Goal: Task Accomplishment & Management: Use online tool/utility

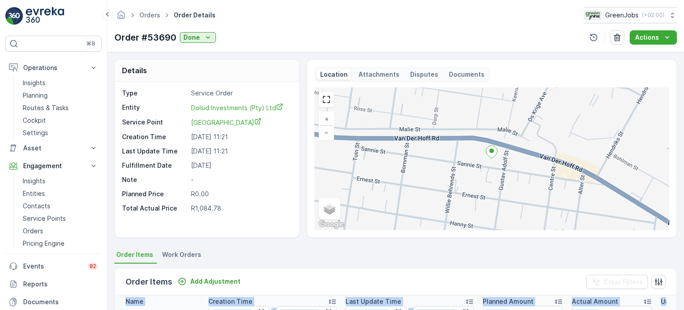
scroll to position [245, 0]
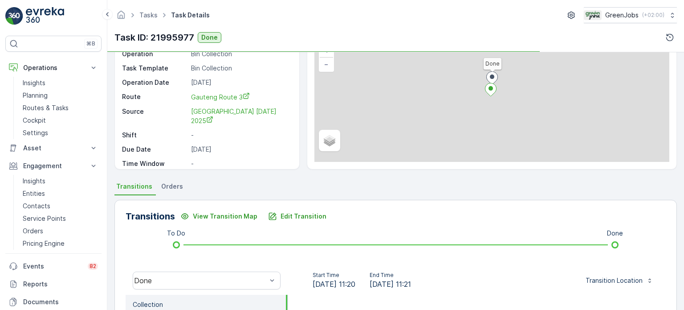
scroll to position [134, 0]
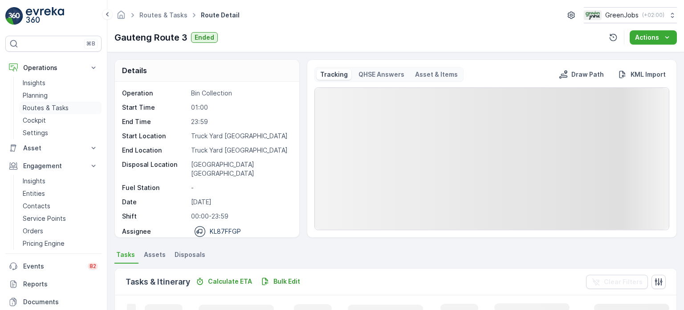
click at [59, 109] on p "Routes & Tasks" at bounding box center [46, 107] width 46 height 9
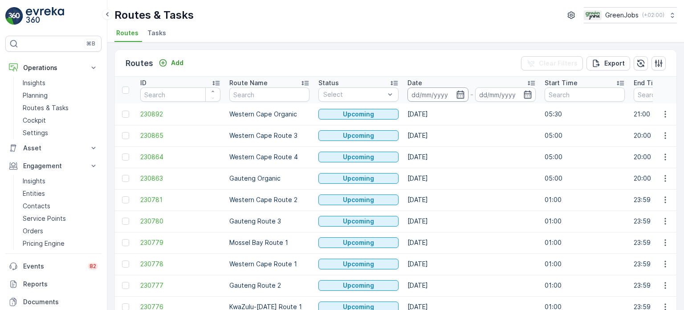
click at [465, 92] on input at bounding box center [438, 94] width 61 height 14
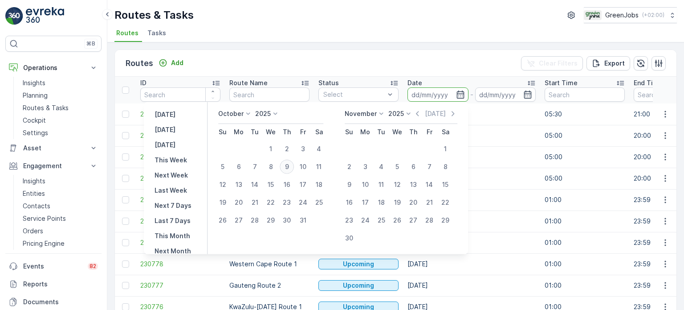
click at [289, 165] on div "9" at bounding box center [287, 167] width 14 height 14
type input "[DATE]"
click at [289, 165] on div "9" at bounding box center [287, 167] width 14 height 14
type input "[DATE]"
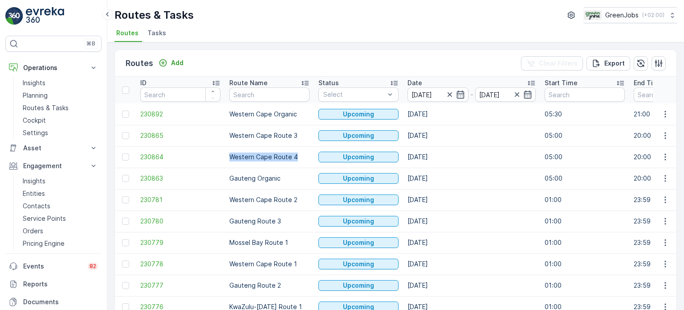
click at [289, 165] on td "Western Cape Route 4" at bounding box center [269, 156] width 89 height 21
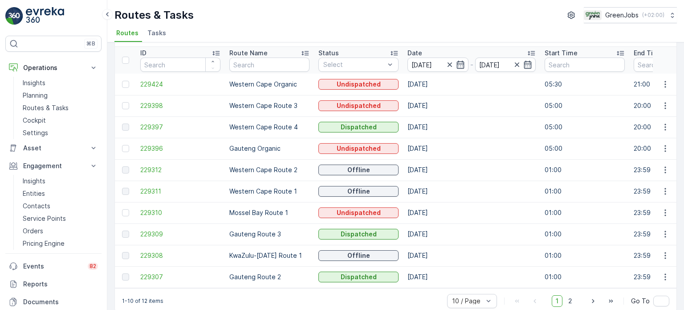
scroll to position [44, 0]
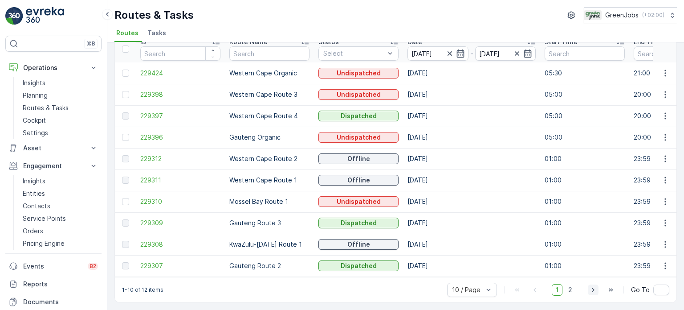
click at [594, 290] on icon "button" at bounding box center [593, 289] width 9 height 9
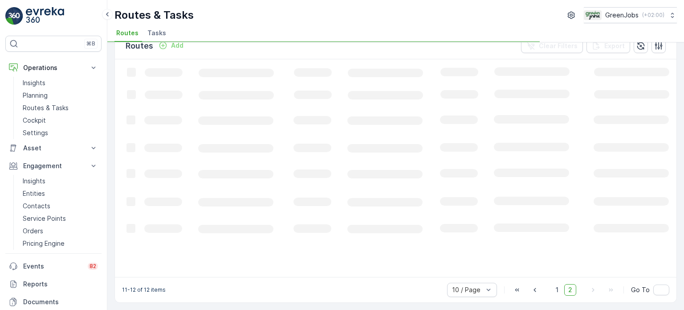
scroll to position [16, 0]
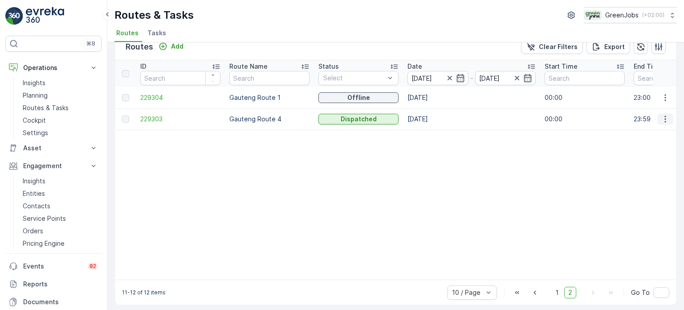
click at [664, 119] on icon "button" at bounding box center [665, 119] width 9 height 9
click at [646, 129] on span "See More Details" at bounding box center [645, 131] width 52 height 9
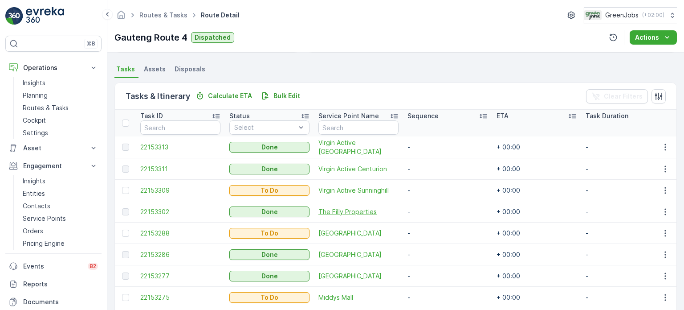
scroll to position [267, 0]
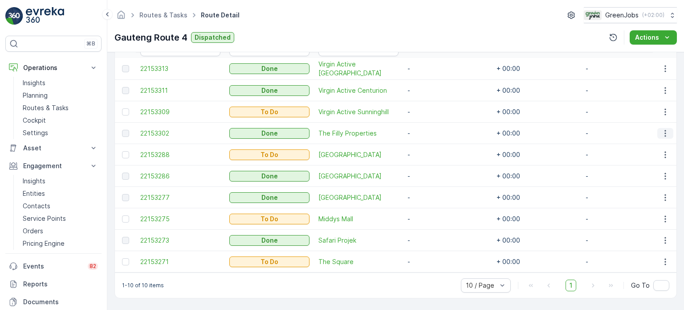
click at [665, 130] on icon "button" at bounding box center [665, 133] width 1 height 7
click at [656, 140] on span "See More Details" at bounding box center [655, 142] width 52 height 9
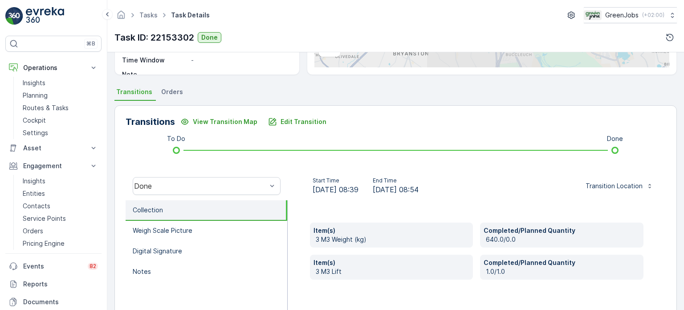
scroll to position [223, 0]
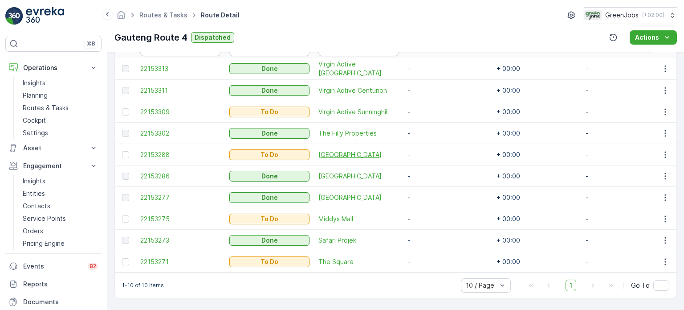
scroll to position [222, 0]
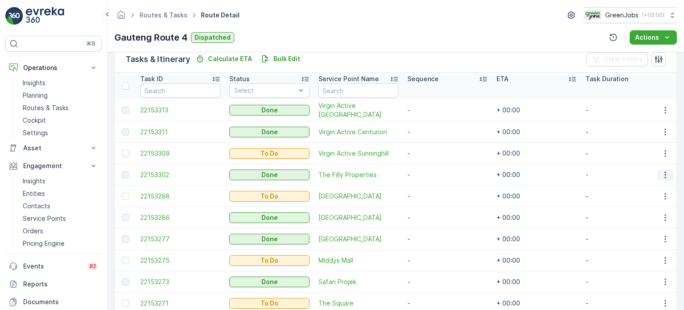
click at [662, 172] on icon "button" at bounding box center [665, 174] width 9 height 9
click at [642, 189] on span "See More Details" at bounding box center [655, 187] width 52 height 9
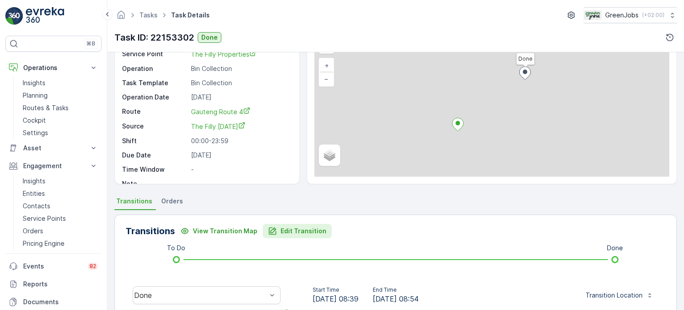
scroll to position [178, 0]
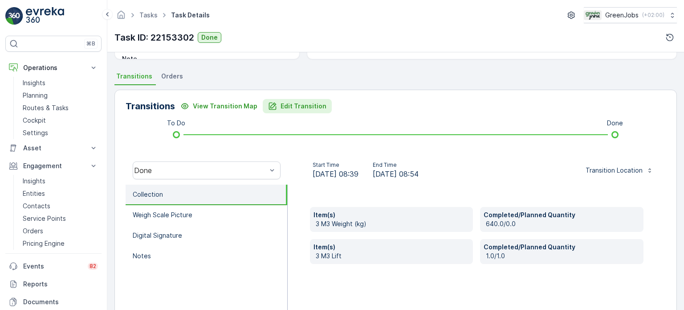
click at [307, 105] on p "Edit Transition" at bounding box center [304, 106] width 46 height 9
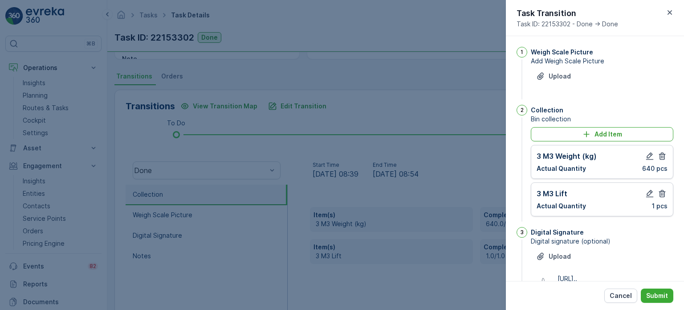
scroll to position [116, 0]
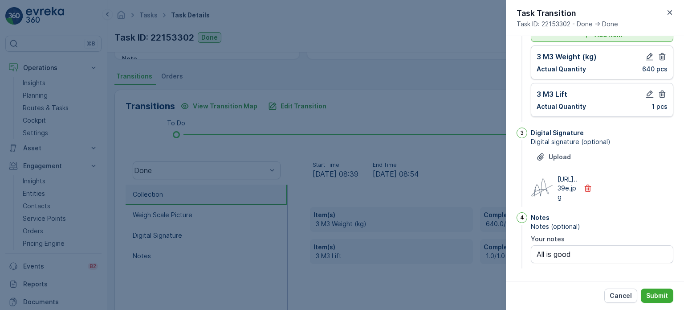
drag, startPoint x: 664, startPoint y: 76, endPoint x: 661, endPoint y: 57, distance: 19.7
click at [664, 90] on icon "button" at bounding box center [662, 94] width 9 height 9
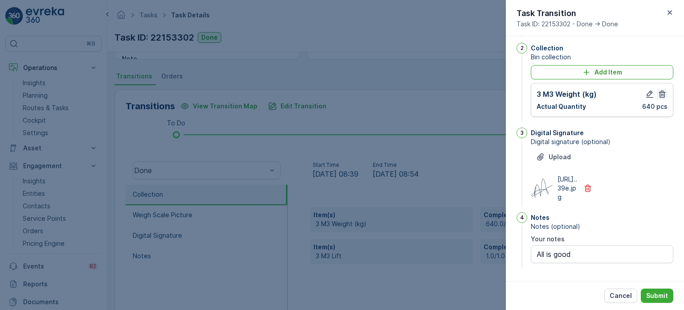
click at [658, 90] on icon "button" at bounding box center [662, 94] width 9 height 9
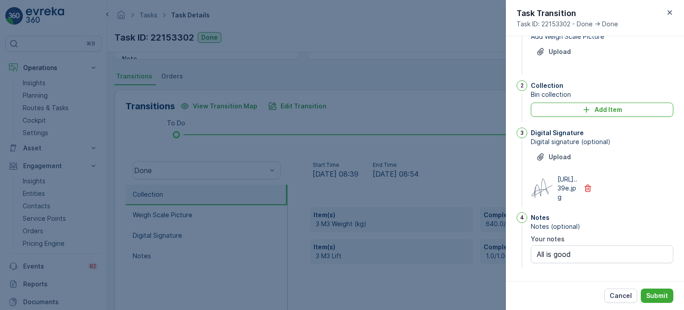
scroll to position [42, 0]
click at [562, 105] on div "Add Item" at bounding box center [603, 109] width 132 height 9
type notes "All is good"
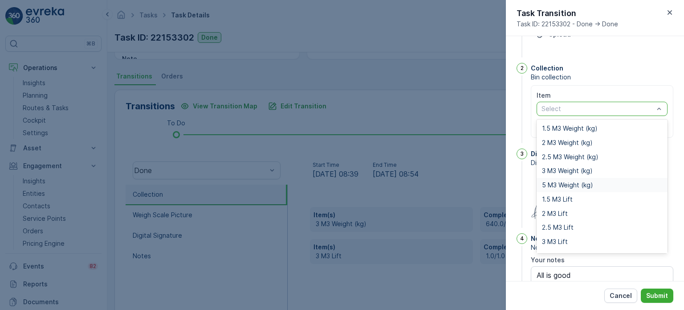
click at [562, 183] on span "5 M3 Weight (kg)" at bounding box center [567, 184] width 51 height 7
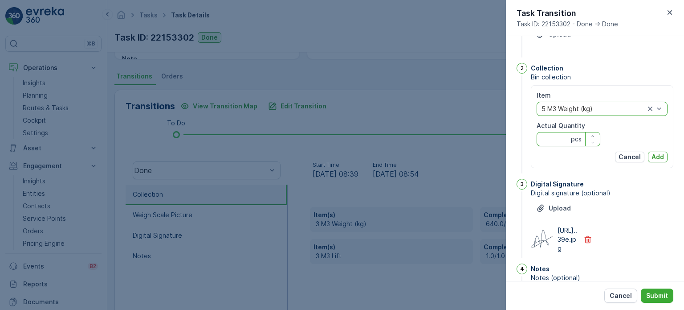
drag, startPoint x: 555, startPoint y: 142, endPoint x: 555, endPoint y: 137, distance: 4.9
click at [555, 142] on Quantity "Actual Quantity" at bounding box center [569, 139] width 64 height 14
type Quantity "1425"
click at [652, 156] on p "Add" at bounding box center [658, 156] width 12 height 9
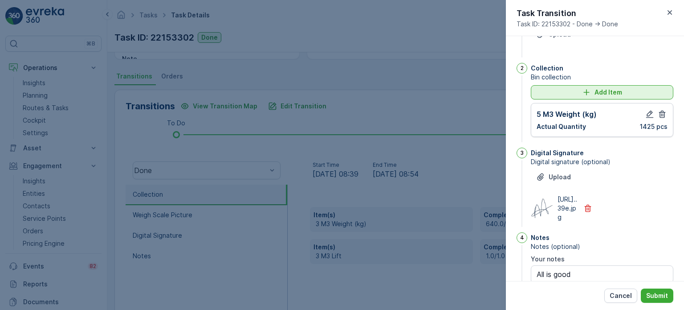
click at [549, 97] on button "Add Item" at bounding box center [602, 92] width 143 height 14
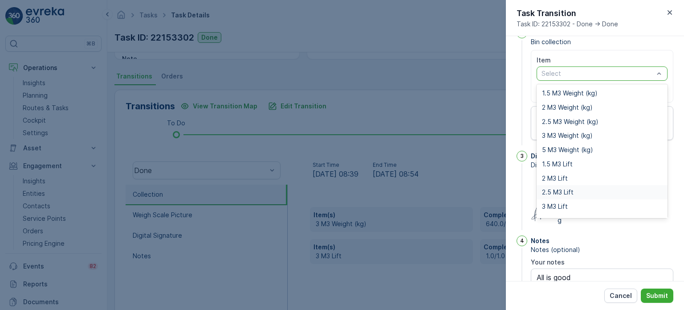
scroll to position [117, 0]
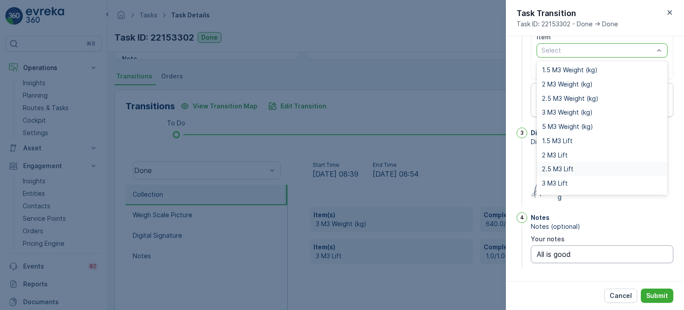
type notes "All is good"
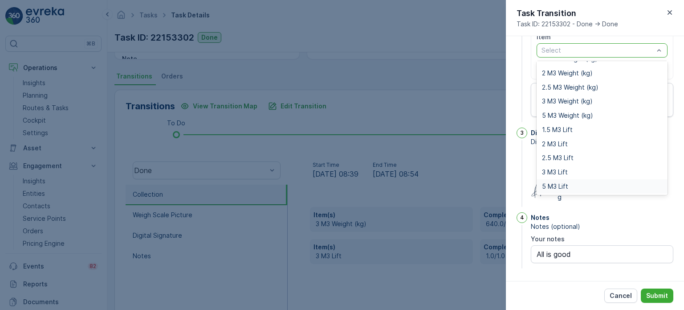
click at [545, 183] on span "5 M3 Lift" at bounding box center [555, 186] width 26 height 7
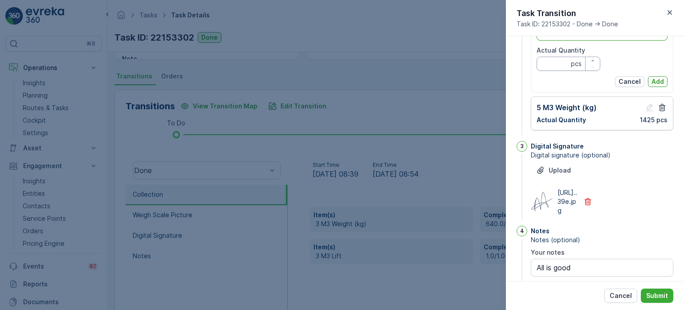
click at [550, 60] on Quantity "Actual Quantity" at bounding box center [569, 64] width 64 height 14
type Quantity "1"
click at [659, 77] on p "Add" at bounding box center [658, 81] width 12 height 9
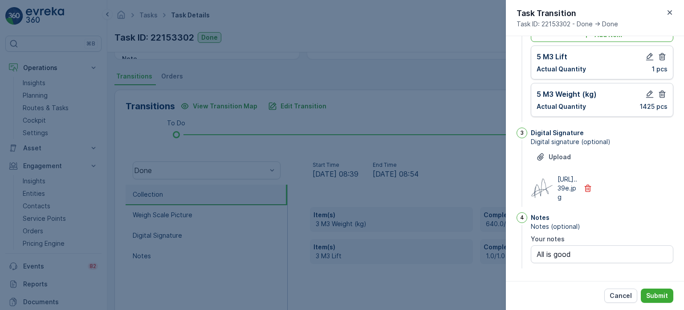
scroll to position [116, 0]
click at [662, 293] on p "Submit" at bounding box center [658, 295] width 22 height 9
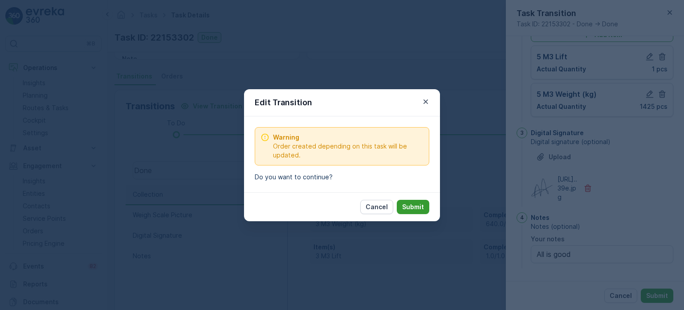
click at [421, 204] on p "Submit" at bounding box center [413, 206] width 22 height 9
type notes "All is good"
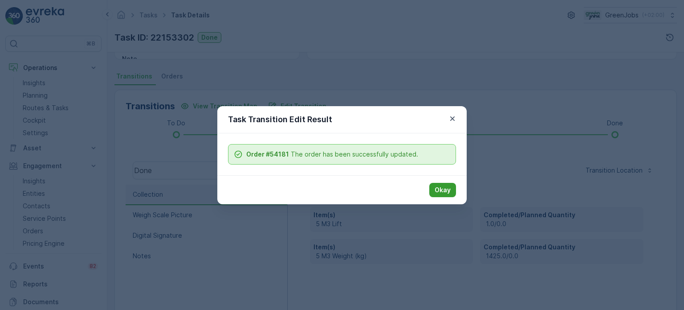
click at [447, 188] on p "Okay" at bounding box center [443, 189] width 16 height 9
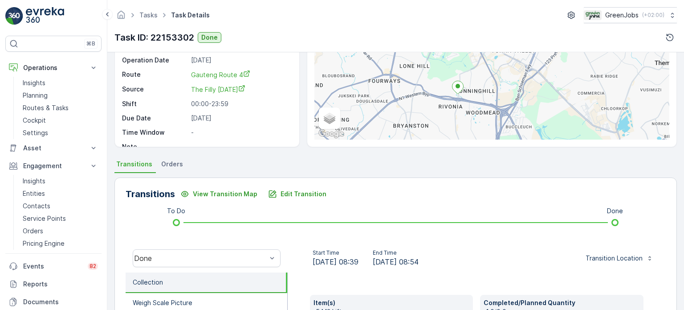
scroll to position [89, 0]
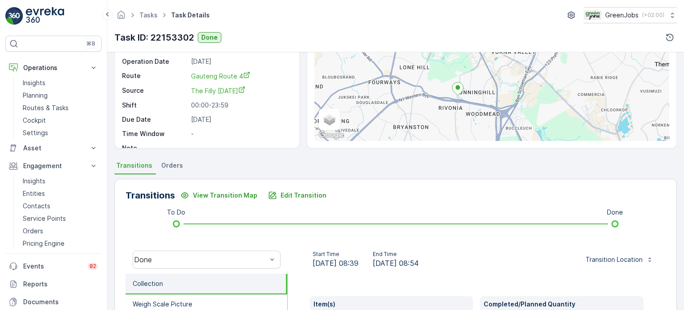
click at [168, 164] on span "Orders" at bounding box center [172, 165] width 22 height 9
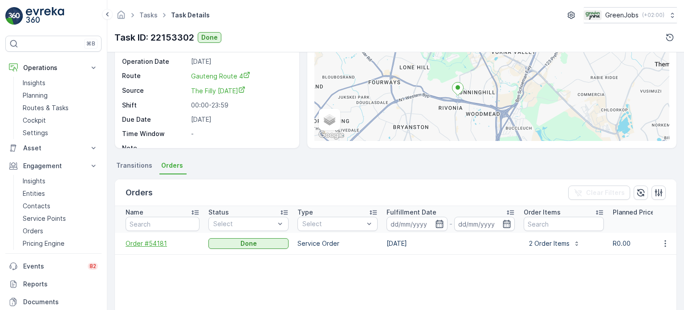
click at [152, 240] on span "Order #54181" at bounding box center [163, 243] width 74 height 9
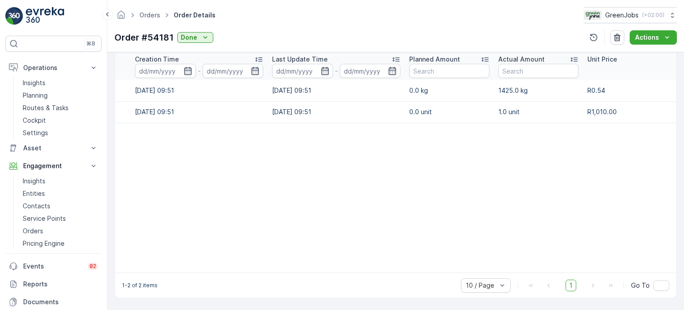
scroll to position [0, 3]
